Goal: Download file/media

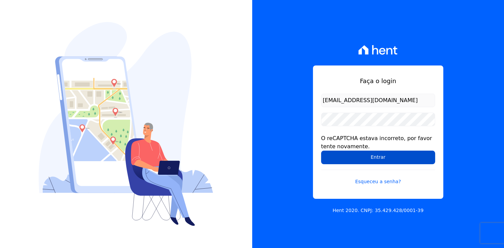
click at [381, 160] on input "Entrar" at bounding box center [378, 158] width 114 height 14
click at [382, 158] on input "Entrar" at bounding box center [378, 158] width 114 height 14
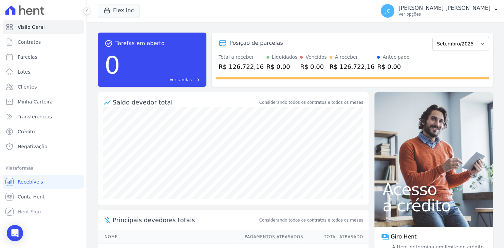
click at [467, 21] on div "[PERSON_NAME] [PERSON_NAME] Ver opções Perfil do empreendimento Faturas Importa…" at bounding box center [440, 11] width 129 height 22
click at [467, 17] on p "Ver opções" at bounding box center [445, 14] width 92 height 5
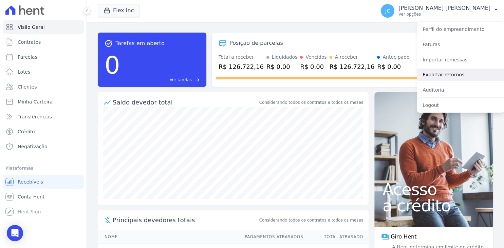
click at [447, 76] on link "Exportar retornos" at bounding box center [460, 75] width 87 height 12
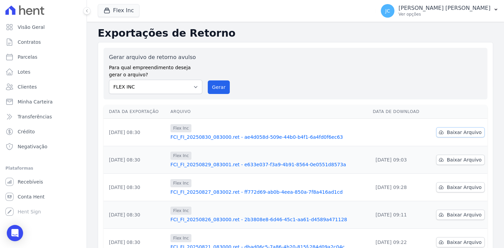
click at [459, 135] on span "Baixar Arquivo" at bounding box center [464, 132] width 35 height 7
